Goal: Task Accomplishment & Management: Manage account settings

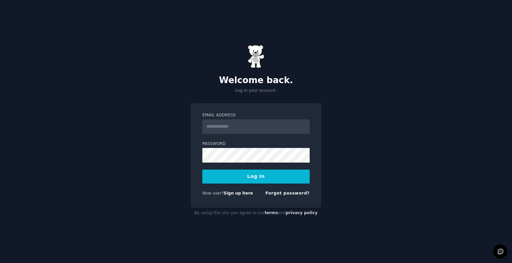
click at [255, 123] on input "Email Address" at bounding box center [255, 127] width 107 height 15
type input "**********"
click at [256, 179] on button "Log In" at bounding box center [255, 177] width 107 height 14
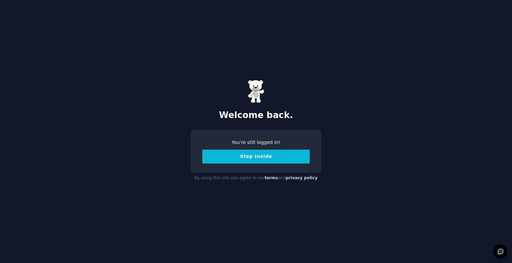
click at [259, 157] on button "Step Inside" at bounding box center [255, 157] width 107 height 14
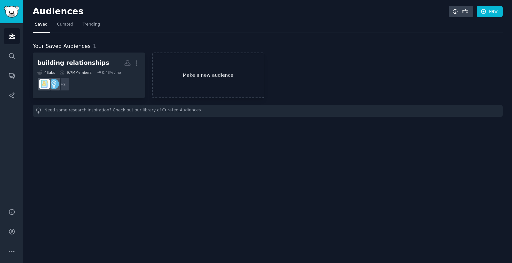
click at [221, 85] on link "Make a new audience" at bounding box center [208, 76] width 112 height 46
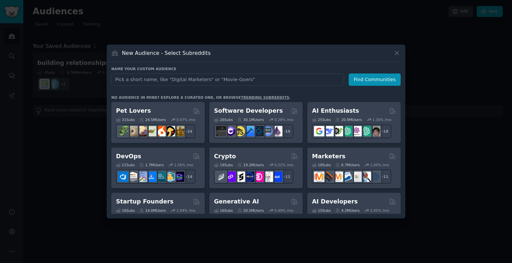
click at [224, 83] on input "text" at bounding box center [227, 80] width 232 height 12
type input "operation leaders"
click at [375, 76] on button "Find Communities" at bounding box center [374, 80] width 52 height 12
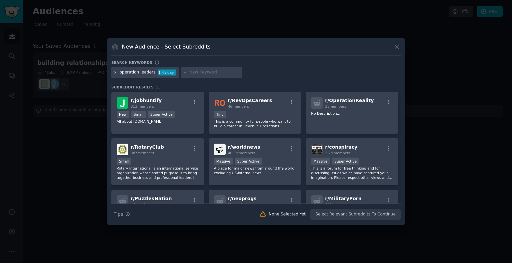
click at [115, 71] on div "operation leaders 1.4 / day" at bounding box center [144, 72] width 67 height 11
click at [115, 71] on icon at bounding box center [116, 73] width 4 height 4
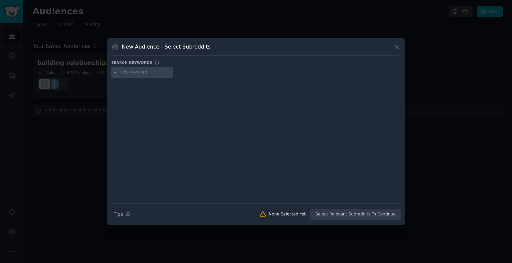
click at [145, 70] on input "text" at bounding box center [145, 73] width 51 height 6
type input "business operation"
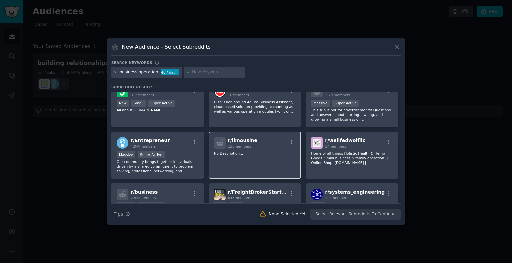
scroll to position [7, 0]
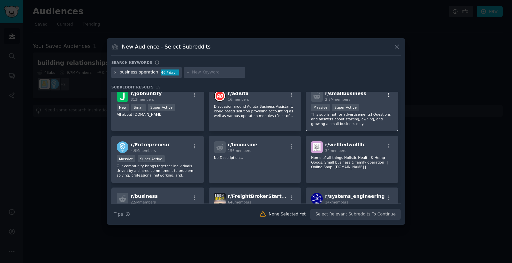
click at [390, 92] on button "button" at bounding box center [388, 95] width 8 height 6
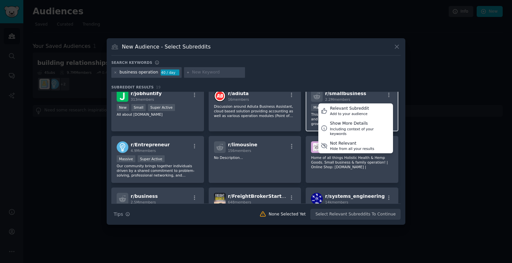
click at [309, 118] on div "r/ smallbusiness 2.2M members Relevant Subreddit Add to your audience Show More…" at bounding box center [351, 108] width 93 height 47
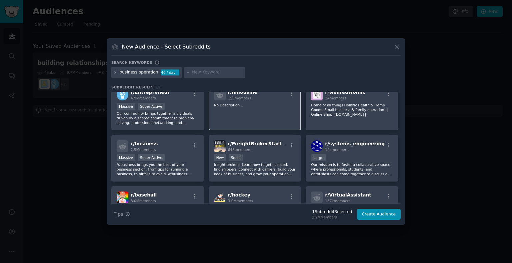
scroll to position [66, 0]
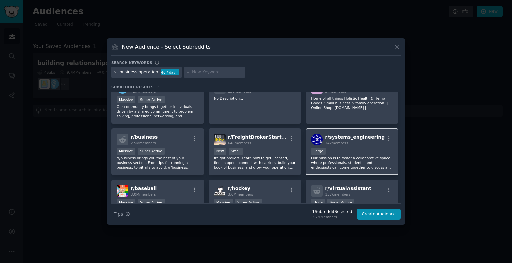
click at [339, 153] on div "10,000 - 100,000 members Large" at bounding box center [352, 152] width 82 height 8
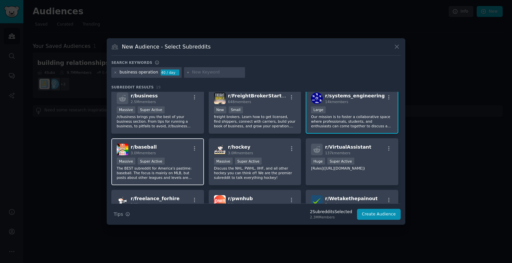
scroll to position [110, 0]
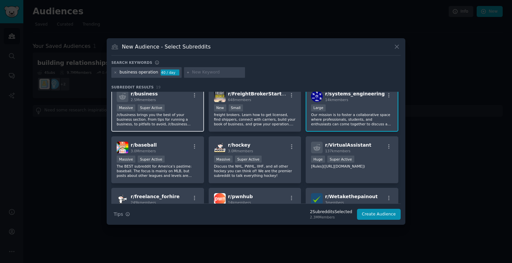
click at [187, 102] on div "r/ business 2.5M members Massive Super Active /r/business brings you the best o…" at bounding box center [157, 108] width 93 height 47
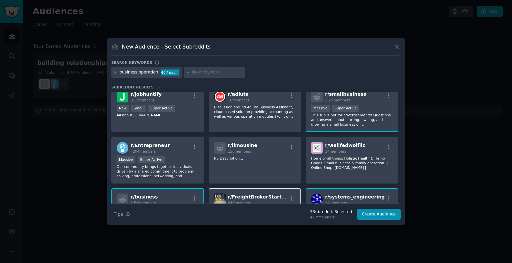
scroll to position [0, 0]
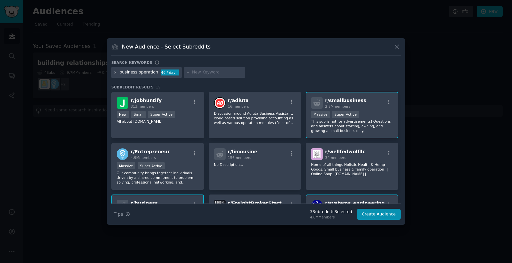
click at [401, 48] on div "New Audience - Select Subreddits Search keywords Try a 2-4 keywords your audien…" at bounding box center [256, 131] width 298 height 187
click at [116, 72] on icon at bounding box center [116, 73] width 4 height 4
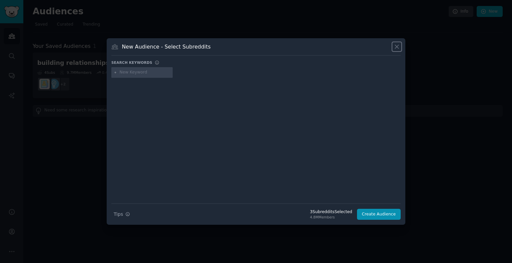
click at [394, 44] on icon at bounding box center [396, 46] width 7 height 7
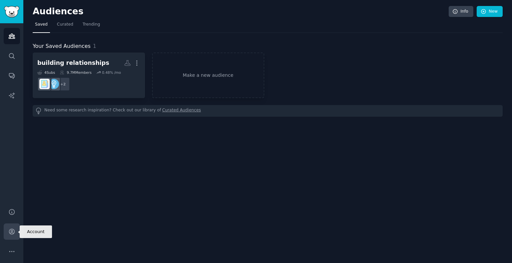
click at [11, 230] on icon "Sidebar" at bounding box center [11, 231] width 5 height 5
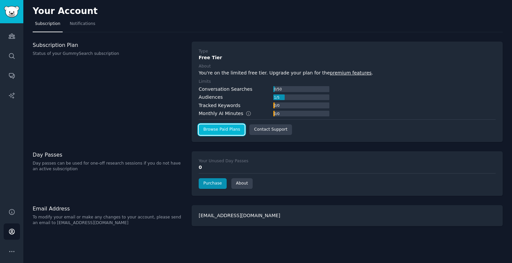
click at [229, 127] on link "Browse Paid Plans" at bounding box center [222, 130] width 46 height 11
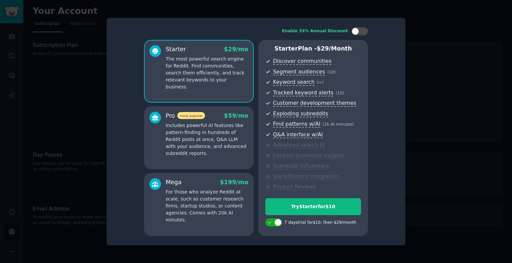
click at [434, 52] on div at bounding box center [256, 131] width 512 height 263
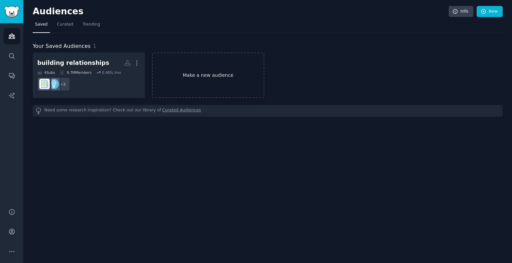
click at [193, 75] on link "Make a new audience" at bounding box center [208, 76] width 112 height 46
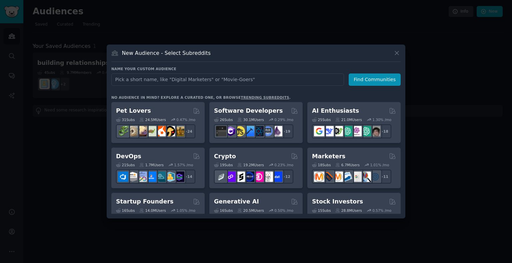
type input "r/SmallBusiness"
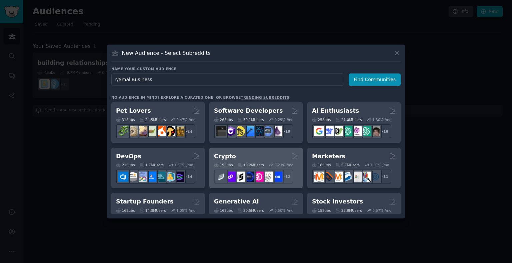
click button "Find Communities" at bounding box center [374, 80] width 52 height 12
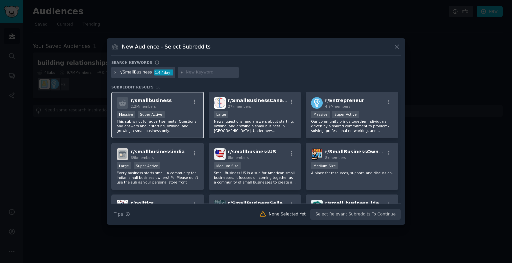
click at [194, 127] on p "This sub is not for advertisements! Questions and answers about starting, ownin…" at bounding box center [158, 126] width 82 height 14
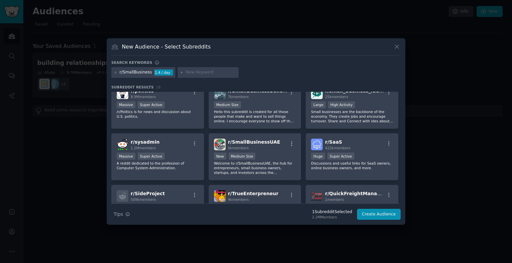
scroll to position [113, 0]
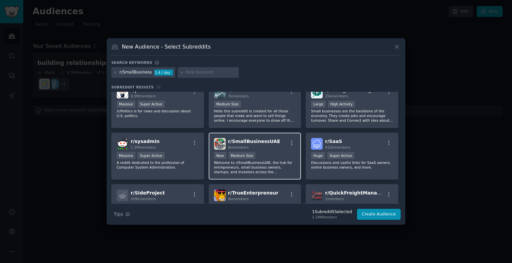
click at [268, 148] on div "6k members" at bounding box center [254, 147] width 52 height 5
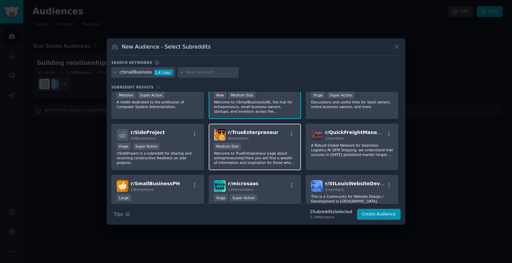
scroll to position [0, 0]
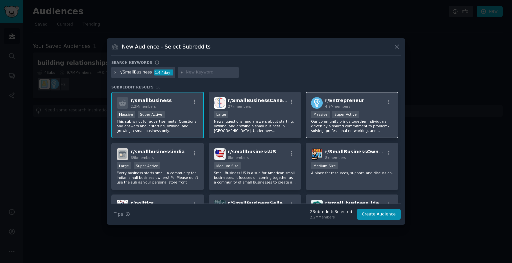
click at [341, 124] on p "Our community brings together individuals driven by a shared commitment to prob…" at bounding box center [352, 126] width 82 height 14
click at [117, 71] on div "r/SmallBusiness 1.4 / day" at bounding box center [143, 72] width 64 height 11
click at [116, 73] on icon at bounding box center [116, 73] width 4 height 4
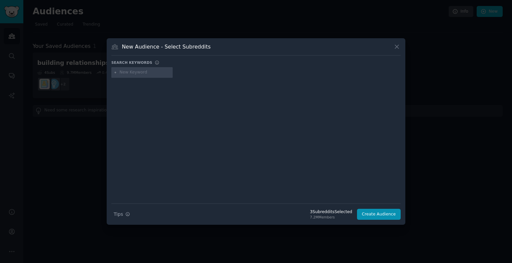
click at [126, 72] on input "text" at bounding box center [145, 73] width 51 height 6
paste input "r/ProcessImprovement"
type input "r/ProcessImprovement"
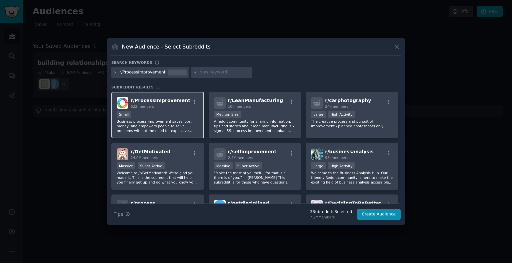
click at [176, 112] on div "Small" at bounding box center [158, 115] width 82 height 8
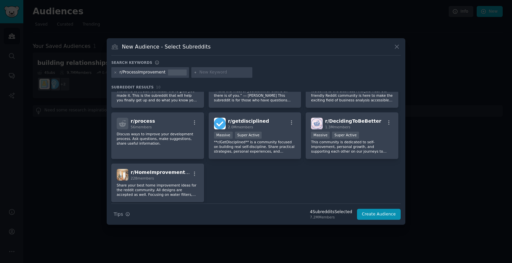
scroll to position [104, 0]
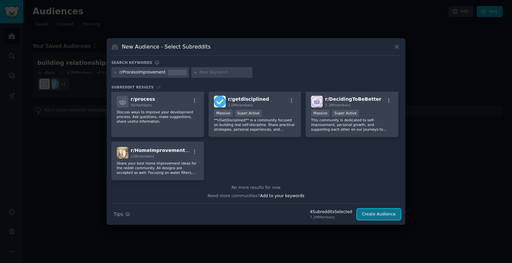
click at [366, 216] on button "Create Audience" at bounding box center [379, 214] width 44 height 11
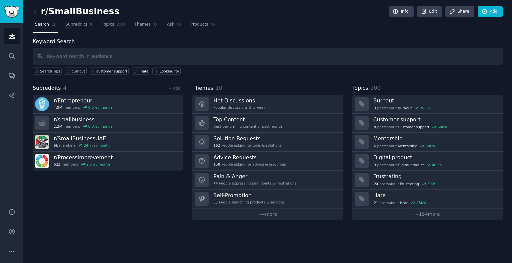
click at [38, 15] on link at bounding box center [37, 11] width 8 height 11
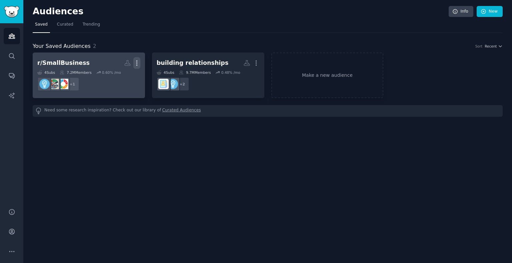
click at [139, 64] on icon "button" at bounding box center [136, 63] width 7 height 7
click at [59, 65] on div "r/SmallBusiness" at bounding box center [63, 63] width 52 height 8
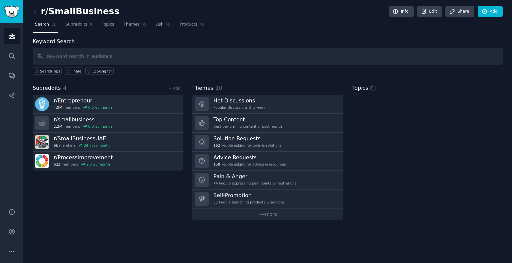
click at [98, 14] on h2 "r/SmallBusiness" at bounding box center [76, 11] width 87 height 11
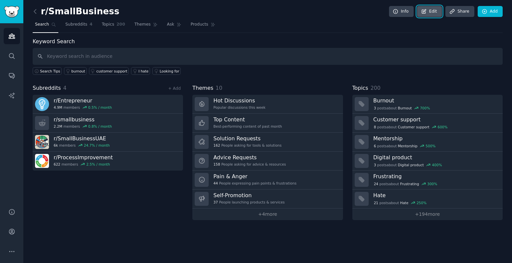
click at [435, 13] on link "Edit" at bounding box center [429, 11] width 25 height 11
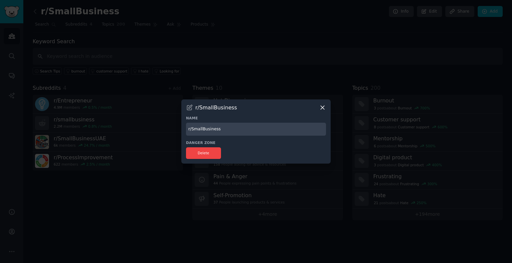
click at [256, 124] on input "r/SmallBusiness" at bounding box center [256, 129] width 140 height 13
drag, startPoint x: 255, startPoint y: 126, endPoint x: 189, endPoint y: 128, distance: 67.0
click at [189, 128] on input "r/SmallBusiness" at bounding box center [256, 129] width 140 height 13
type input "Operations - SME's"
click at [323, 74] on div at bounding box center [256, 131] width 512 height 263
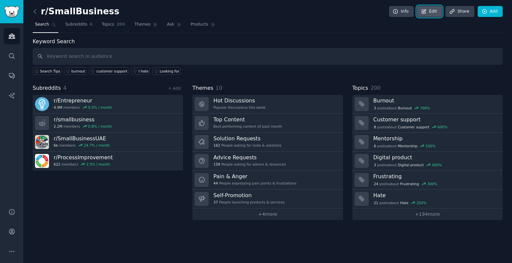
click at [437, 11] on link "Edit" at bounding box center [429, 11] width 25 height 11
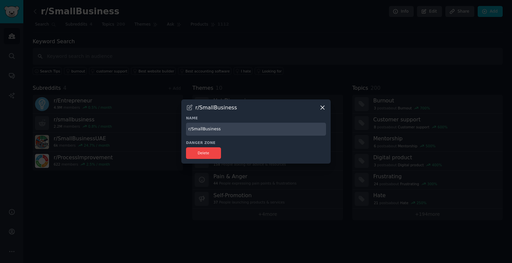
click at [233, 130] on input "r/SmallBusiness" at bounding box center [256, 129] width 140 height 13
click at [192, 107] on icon at bounding box center [189, 107] width 5 height 5
drag, startPoint x: 241, startPoint y: 134, endPoint x: 172, endPoint y: 123, distance: 70.8
click at [172, 123] on div "​ r/SmallBusiness Name r/SmallBusiness Danger Zone Delete" at bounding box center [255, 131] width 507 height 263
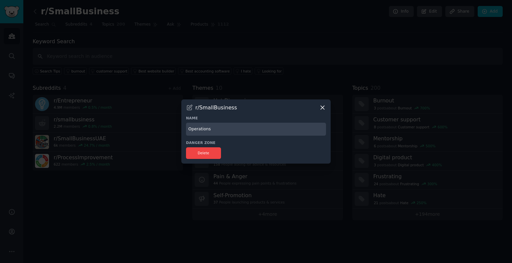
type input "Operations"
click at [274, 147] on div "Danger Zone Delete" at bounding box center [256, 150] width 140 height 19
click at [176, 204] on div at bounding box center [256, 131] width 512 height 263
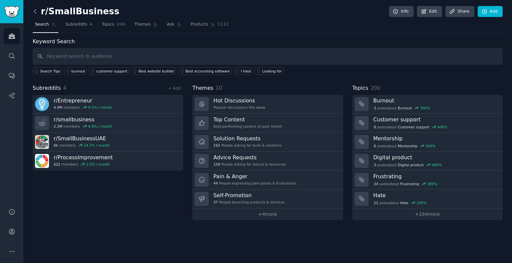
click at [36, 10] on icon at bounding box center [35, 11] width 7 height 7
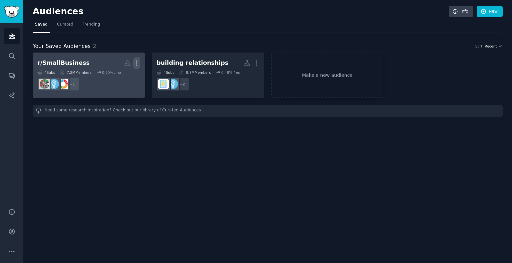
click at [139, 64] on icon "button" at bounding box center [136, 63] width 7 height 7
click at [111, 65] on link "View" at bounding box center [114, 66] width 32 height 14
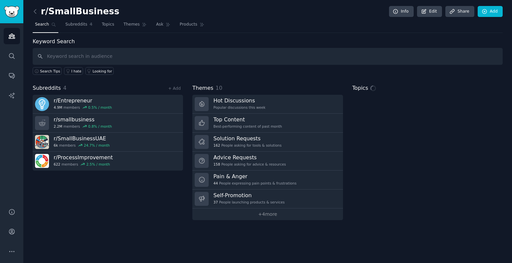
click at [89, 15] on h2 "r/SmallBusiness" at bounding box center [76, 11] width 87 height 11
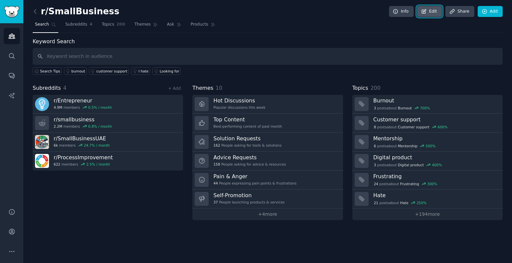
click at [431, 9] on link "Edit" at bounding box center [429, 11] width 25 height 11
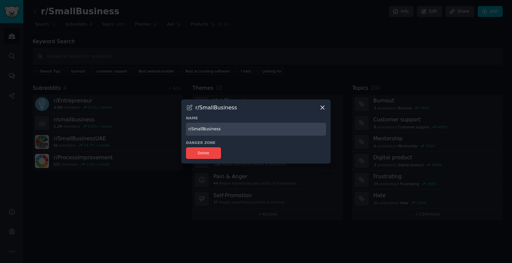
click at [221, 120] on h3 "Name" at bounding box center [256, 118] width 140 height 5
click at [221, 125] on input "r/SmallBusiness" at bounding box center [256, 129] width 140 height 13
drag, startPoint x: 224, startPoint y: 128, endPoint x: 180, endPoint y: 128, distance: 44.6
click at [180, 128] on div "​ r/SmallBusiness Name r/SmallBusiness Danger Zone Delete" at bounding box center [255, 131] width 507 height 263
type input "Ops"
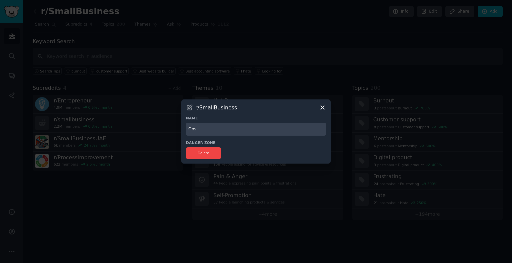
click at [187, 109] on icon at bounding box center [189, 107] width 7 height 7
drag, startPoint x: 190, startPoint y: 108, endPoint x: 206, endPoint y: 111, distance: 17.0
click at [190, 108] on icon at bounding box center [189, 107] width 7 height 7
click at [221, 131] on input "Ops" at bounding box center [256, 129] width 140 height 13
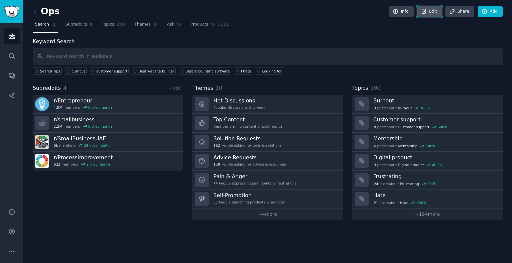
click at [439, 11] on link "Edit" at bounding box center [429, 11] width 25 height 11
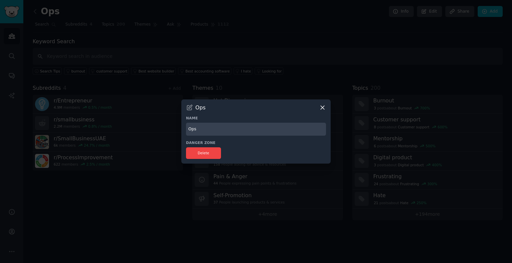
click at [206, 126] on input "Ops" at bounding box center [256, 129] width 140 height 13
type input "Operations - SME's"
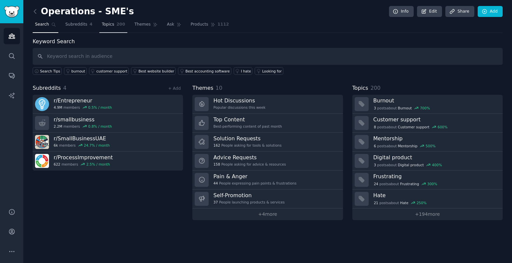
click at [110, 27] on link "Topics 200" at bounding box center [113, 26] width 28 height 14
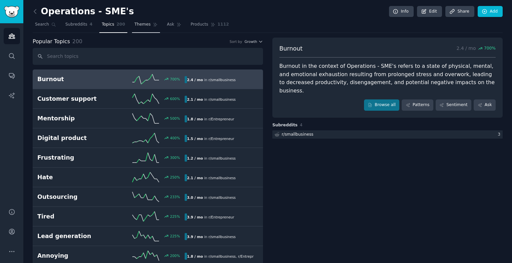
click at [139, 29] on link "Themes" at bounding box center [146, 26] width 28 height 14
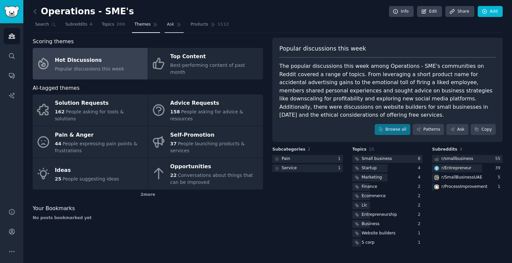
click at [172, 28] on link "Ask" at bounding box center [174, 26] width 19 height 14
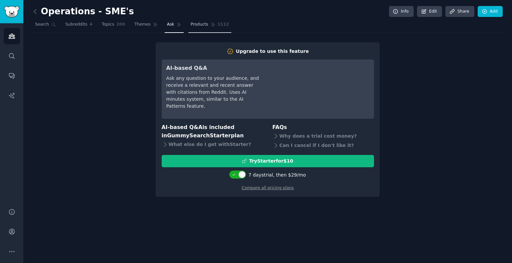
click at [193, 23] on span "Products" at bounding box center [200, 25] width 18 height 6
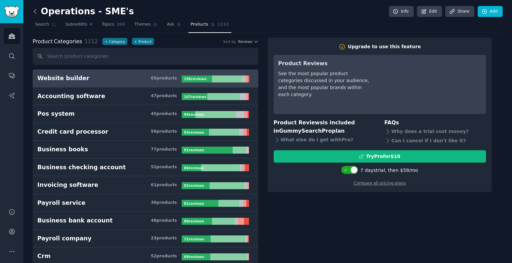
click at [36, 12] on icon at bounding box center [35, 11] width 7 height 7
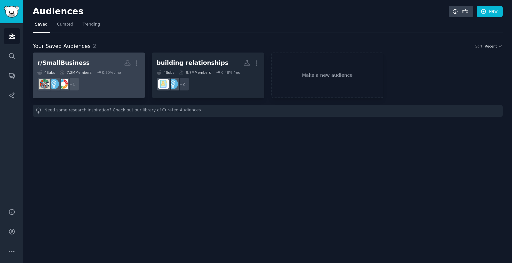
click at [100, 70] on div "r/SmallBusiness Custom Audience More 4 Sub s 7.2M Members 0.60 % /mo + 1" at bounding box center [88, 75] width 103 height 36
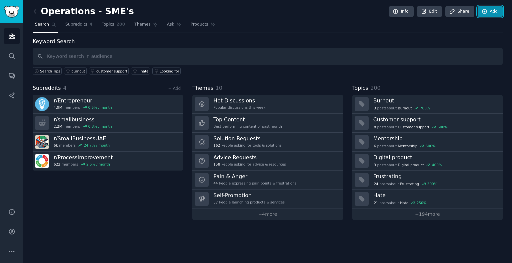
click at [486, 11] on icon at bounding box center [484, 12] width 6 height 6
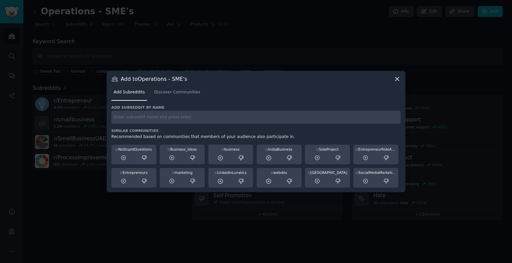
click at [169, 119] on input "text" at bounding box center [255, 117] width 289 height 13
paste input "r/NoCode"
type input "r/NoCode"
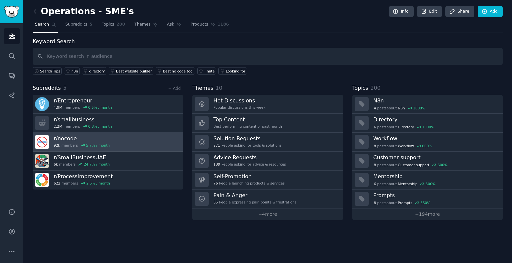
click at [68, 142] on h3 "r/ nocode" at bounding box center [82, 138] width 56 height 7
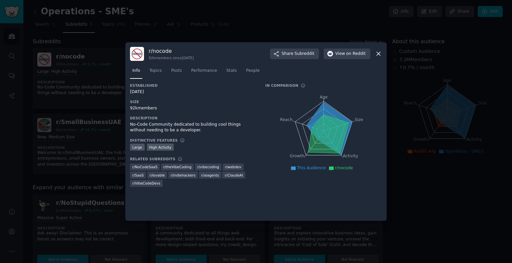
click at [375, 52] on icon at bounding box center [378, 53] width 7 height 7
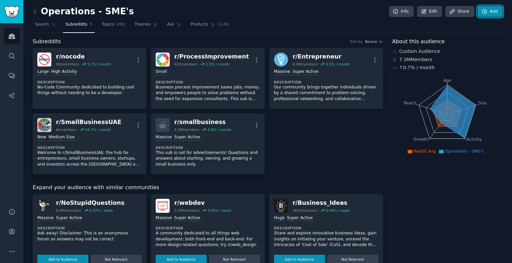
click at [489, 12] on link "Add" at bounding box center [489, 11] width 25 height 11
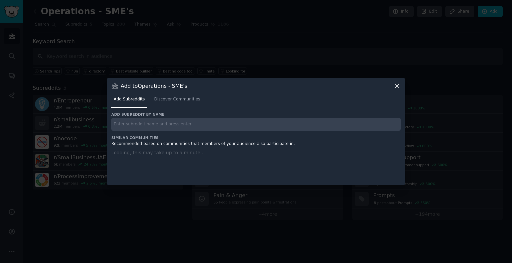
click at [214, 117] on div "Add subreddit by name" at bounding box center [255, 121] width 289 height 19
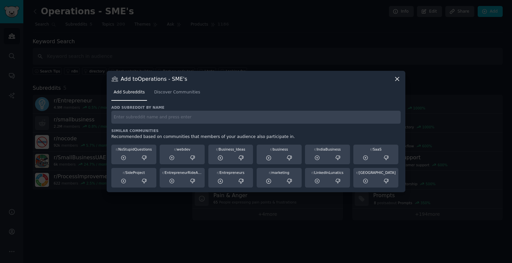
paste input "r/CRM"
type input "r/CRM"
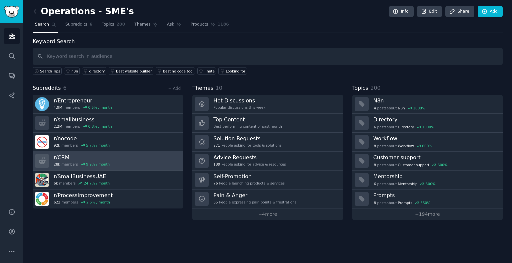
click at [70, 165] on div "28k members 9.9 % / month" at bounding box center [82, 164] width 56 height 5
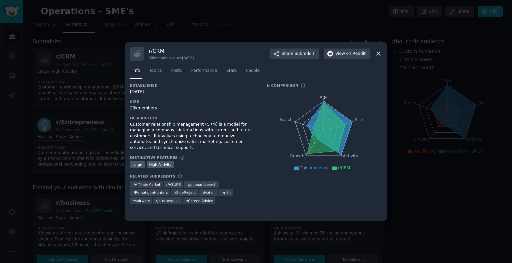
click at [225, 28] on div at bounding box center [256, 131] width 512 height 263
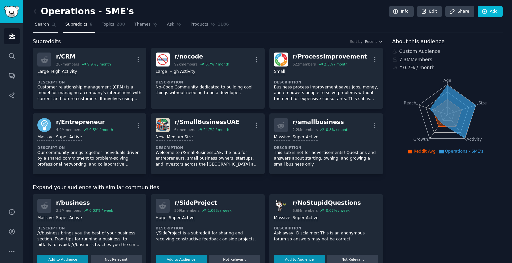
click at [51, 23] on icon at bounding box center [53, 24] width 5 height 5
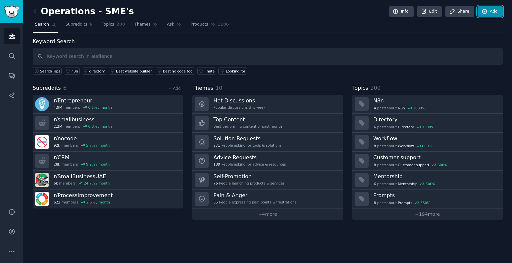
click at [491, 10] on link "Add" at bounding box center [489, 11] width 25 height 11
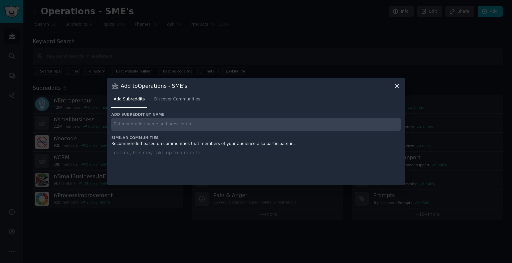
click at [215, 126] on input "text" at bounding box center [255, 124] width 289 height 13
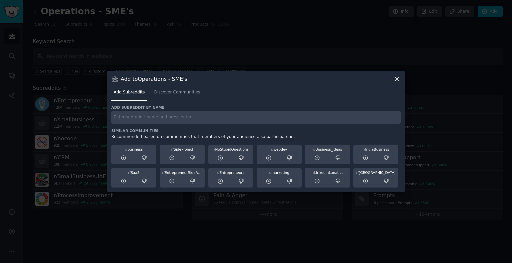
paste input "r/automation"
type input "r/automation"
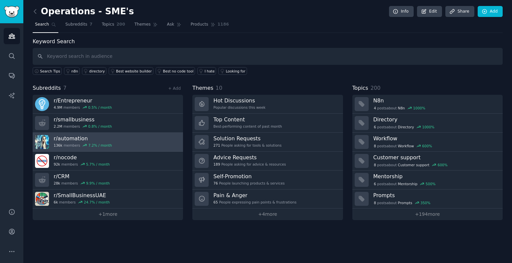
click at [110, 146] on link "r/ automation 136k members 7.2 % / month" at bounding box center [108, 142] width 150 height 19
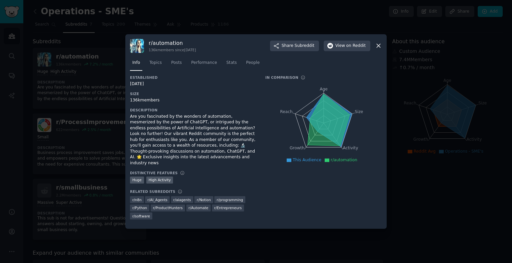
click at [443, 146] on div at bounding box center [256, 131] width 512 height 263
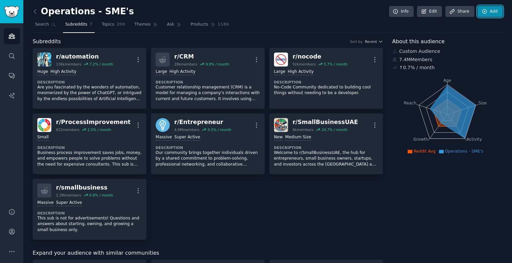
click at [497, 8] on link "Add" at bounding box center [489, 11] width 25 height 11
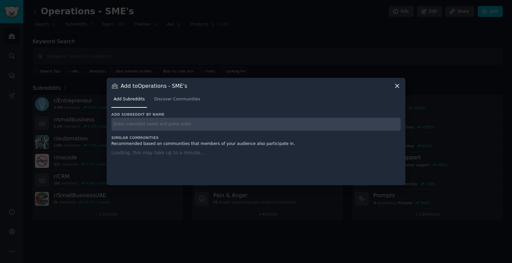
click at [154, 119] on input "text" at bounding box center [255, 124] width 289 height 13
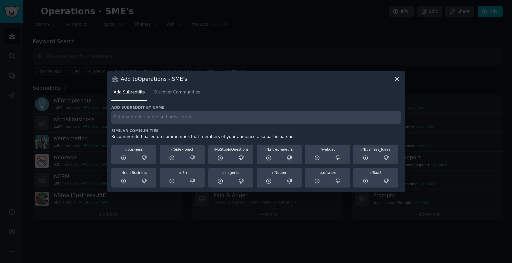
paste input "r/AiForSmallBusiness"
type input "r/AiForSmallBusiness"
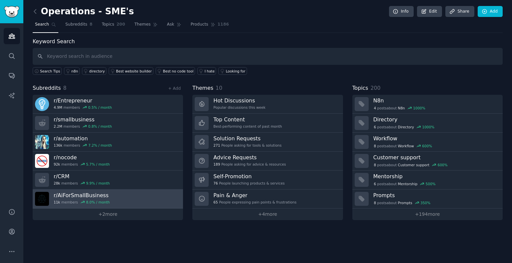
click at [86, 204] on div "8.0 % / month" at bounding box center [98, 202] width 24 height 5
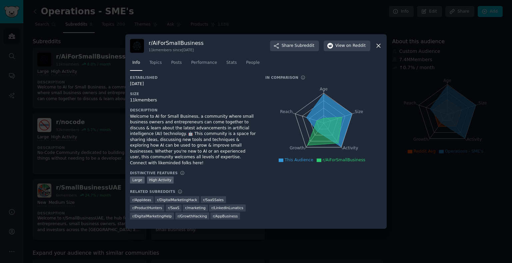
click at [492, 206] on div at bounding box center [256, 131] width 512 height 263
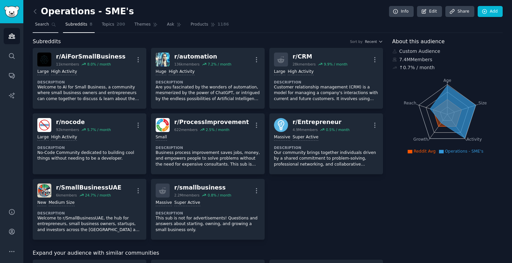
drag, startPoint x: 134, startPoint y: 1, endPoint x: 55, endPoint y: 30, distance: 84.1
click at [55, 30] on link "Search" at bounding box center [46, 26] width 26 height 14
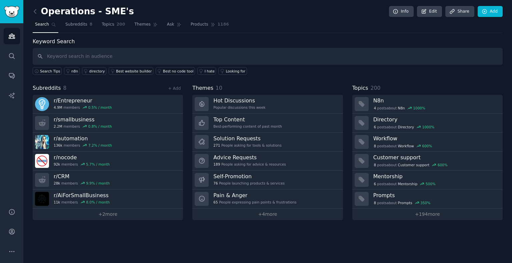
drag, startPoint x: 108, startPoint y: 25, endPoint x: 105, endPoint y: 0, distance: 24.8
click at [108, 25] on span "Topics" at bounding box center [108, 25] width 12 height 6
